Goal: Navigation & Orientation: Find specific page/section

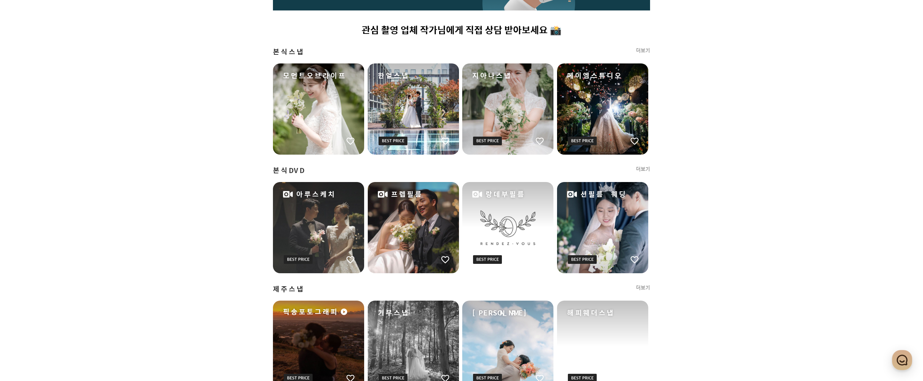
scroll to position [444, 0]
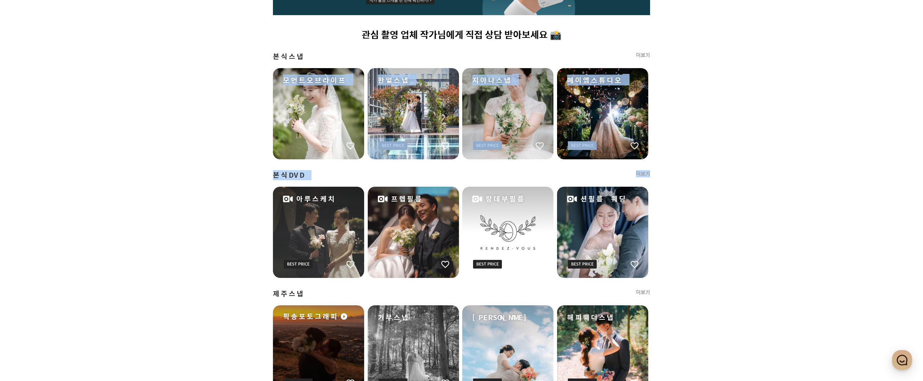
drag, startPoint x: 167, startPoint y: 77, endPoint x: 704, endPoint y: 217, distance: 554.6
click at [704, 217] on div "프딩에서 엄선한 촬영 업체를 찬찬히 둘러보세요 👀 예약 시간과 비용을 절약해보는 것은 어때요? ✔️ 관심 촬영 업체 작가님에게 직접 상담 받아…" at bounding box center [461, 145] width 923 height 1072
click at [704, 217] on div "프딩에서 엄선한 촬영 업체를 찬찬히 둘러보세요 👀 예약 시간과 비용을 절약해보는 것은 어때요? ✔️ 관심 촬영 업체 작가님에게 직접 상담 받아…" at bounding box center [461, 225] width 519 height 897
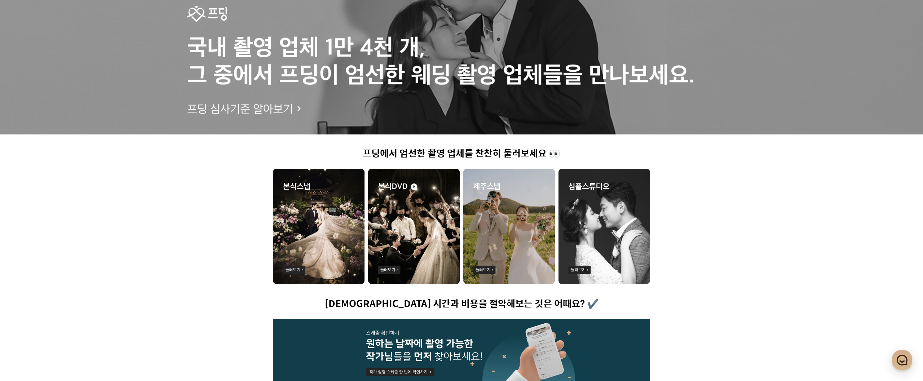
scroll to position [0, 0]
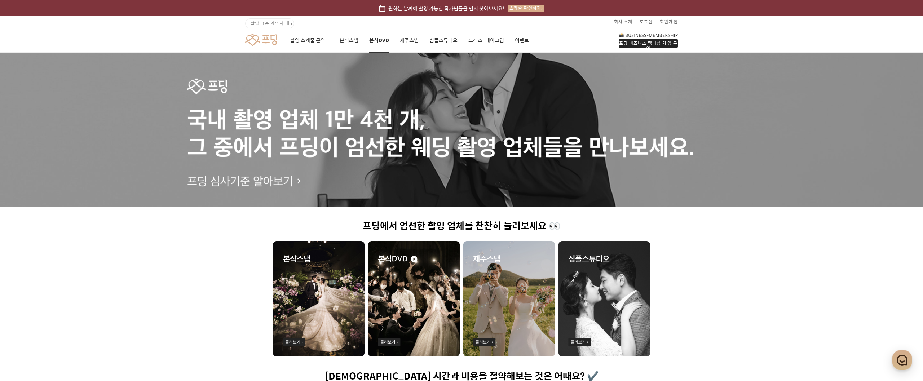
click at [383, 41] on link "본식DVD" at bounding box center [379, 40] width 20 height 25
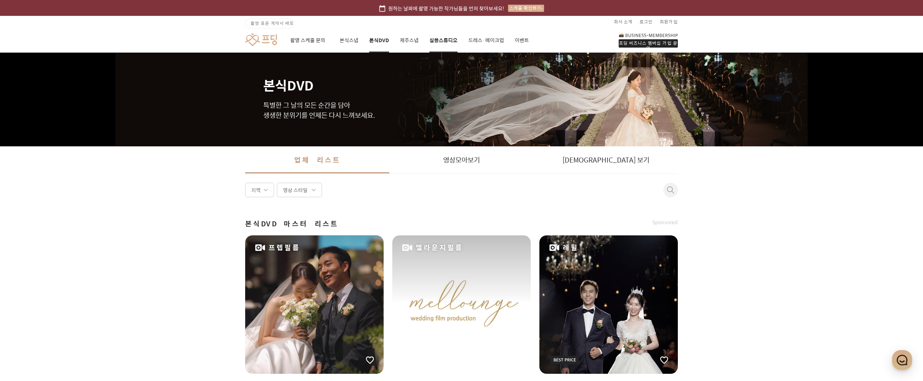
click at [447, 41] on link "심플스튜디오" at bounding box center [443, 40] width 28 height 25
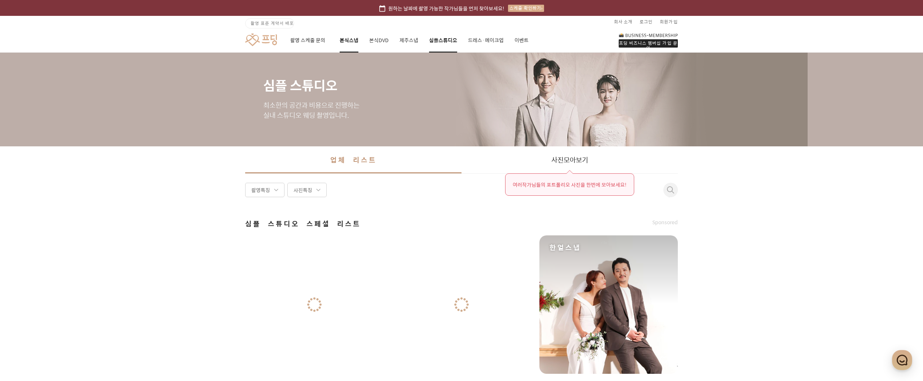
click at [348, 39] on link "본식스냅" at bounding box center [349, 40] width 19 height 25
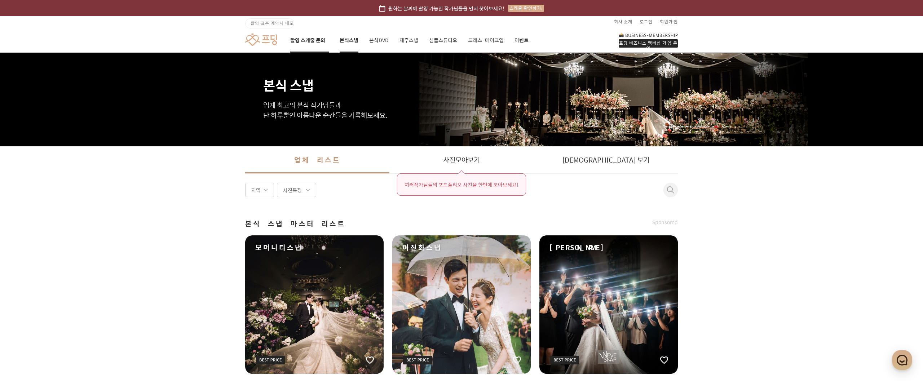
click at [312, 40] on link "촬영 스케줄 문의" at bounding box center [309, 40] width 39 height 25
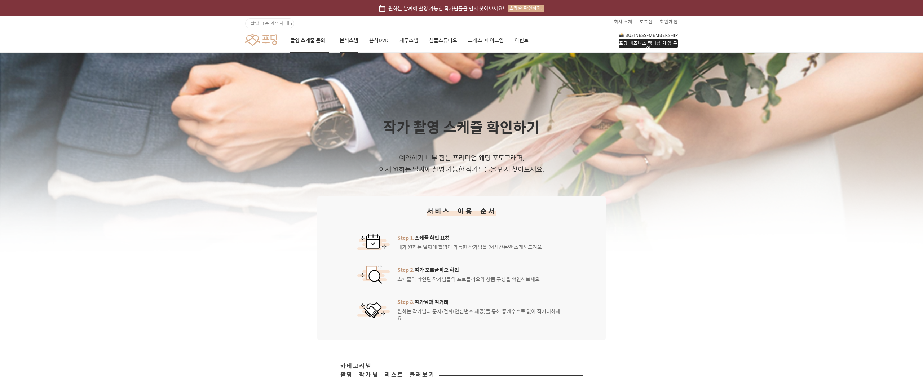
click at [343, 41] on link "본식스냅" at bounding box center [349, 40] width 19 height 25
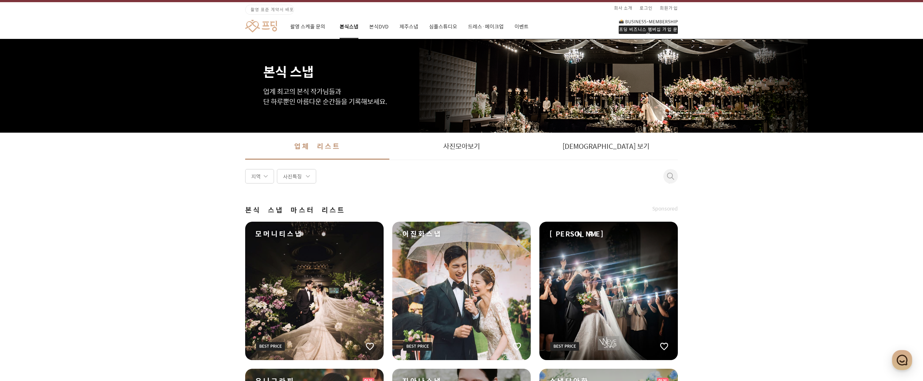
scroll to position [18, 0]
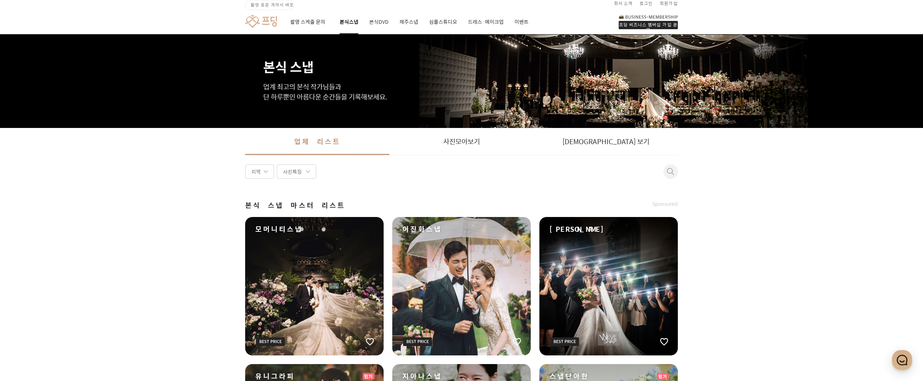
click at [589, 277] on div "[PERSON_NAME]" at bounding box center [608, 286] width 138 height 138
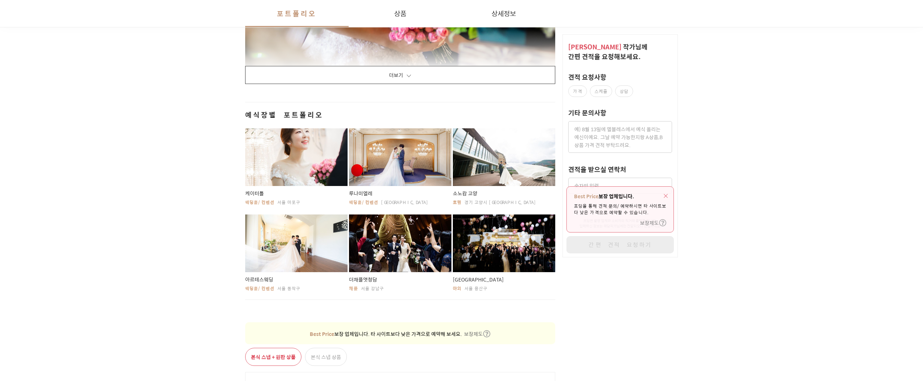
scroll to position [1047, 0]
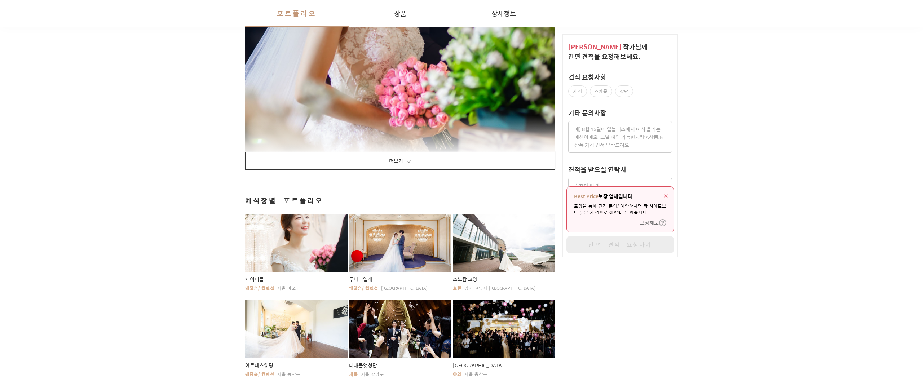
click at [438, 163] on button "더보기" at bounding box center [400, 161] width 310 height 18
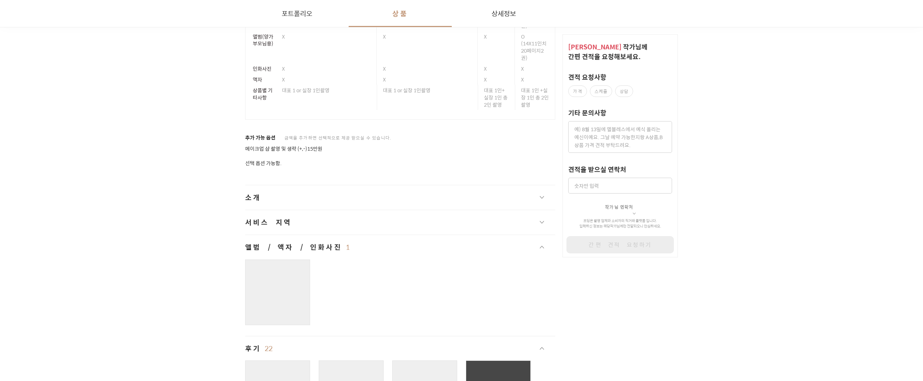
scroll to position [8965, 0]
